Goal: Task Accomplishment & Management: Complete application form

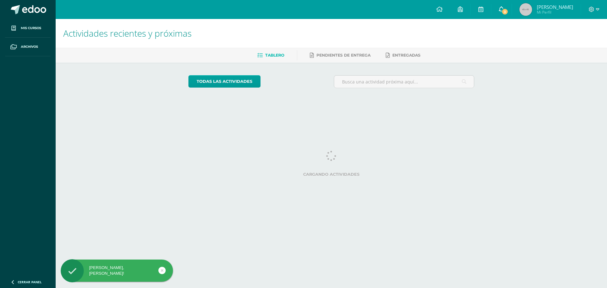
click at [506, 12] on span "3" at bounding box center [504, 11] width 7 height 7
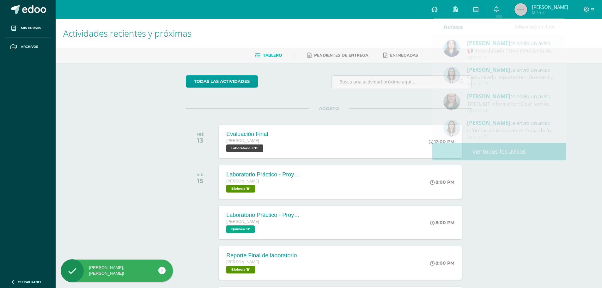
click at [584, 111] on div "Actividades recientes y próximas Tablero Pendientes de entrega Entregadas todas…" at bounding box center [329, 187] width 546 height 337
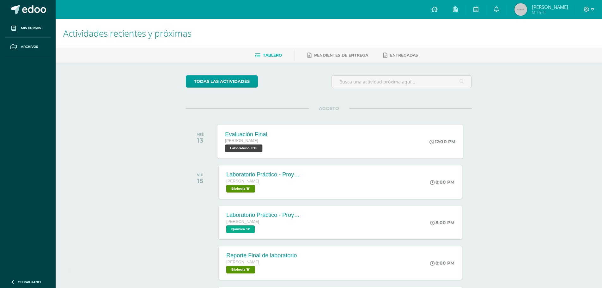
click at [336, 134] on div "Evaluación Final [PERSON_NAME] Laboratorio II 'B' 12:00 PM Evaluación Final Lab…" at bounding box center [341, 142] width 246 height 34
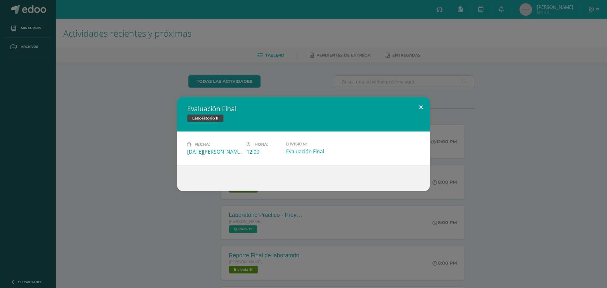
click at [421, 105] on button at bounding box center [421, 107] width 18 height 21
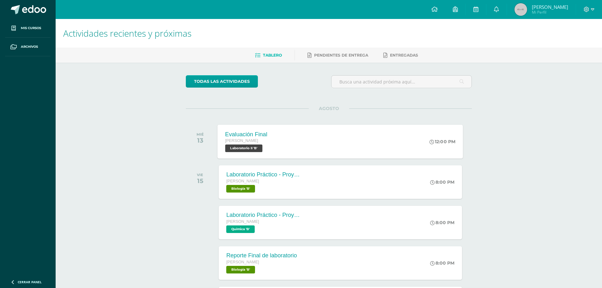
click at [384, 135] on div "Evaluación Final [PERSON_NAME] Laboratorio II 'B' 12:00 PM Evaluación Final Lab…" at bounding box center [341, 142] width 246 height 34
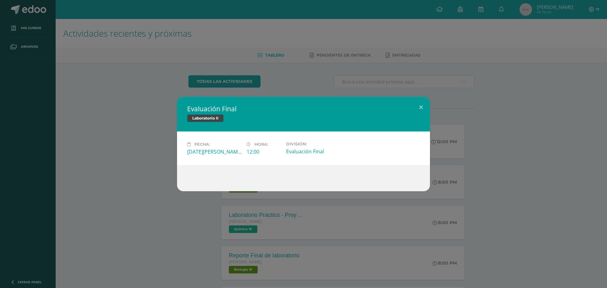
click at [183, 76] on div "Evaluación Final Laboratorio II Fecha: [DATE][PERSON_NAME] Hora: 12:00 División:" at bounding box center [303, 144] width 607 height 288
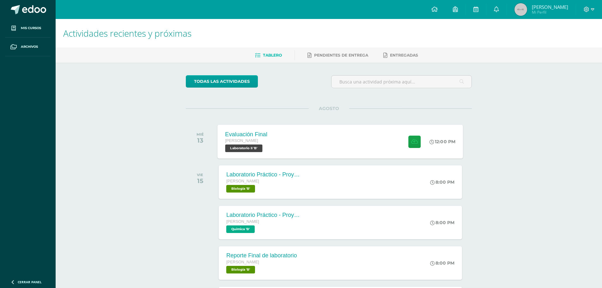
click at [276, 139] on div "Evaluación Final [PERSON_NAME] Laboratorio II 'B' 12:00 PM Evaluación Final Lab…" at bounding box center [341, 142] width 246 height 34
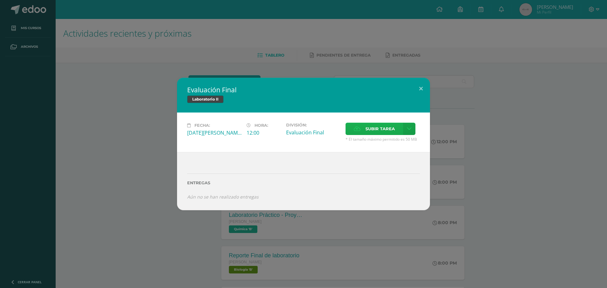
click at [374, 126] on span "Subir tarea" at bounding box center [379, 129] width 29 height 12
click at [0, 0] on input "Subir tarea" at bounding box center [0, 0] width 0 height 0
click at [308, 168] on div "Entregas" at bounding box center [303, 180] width 233 height 26
click at [381, 131] on span "Subir tarea" at bounding box center [379, 129] width 29 height 12
click at [0, 0] on input "Subir tarea" at bounding box center [0, 0] width 0 height 0
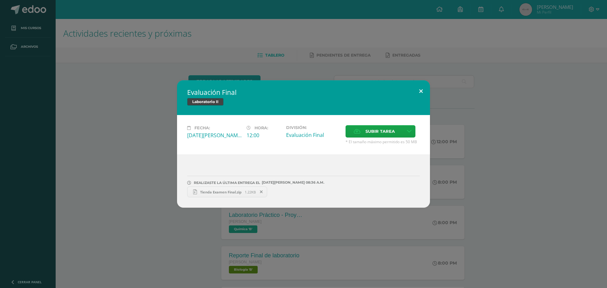
click at [424, 88] on button at bounding box center [421, 90] width 18 height 21
